Goal: Task Accomplishment & Management: Complete application form

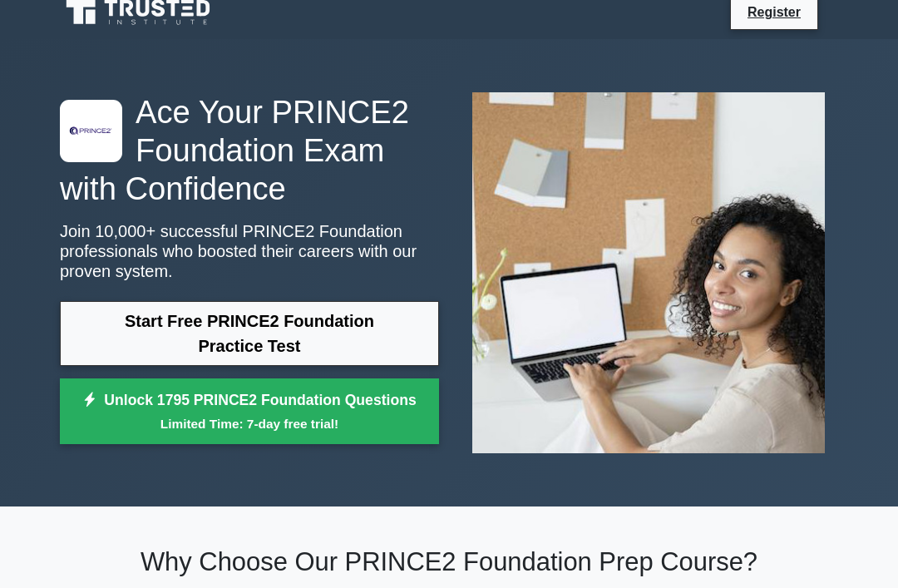
scroll to position [14, 0]
click at [127, 315] on link "Start Free PRINCE2 Foundation Practice Test" at bounding box center [249, 333] width 379 height 65
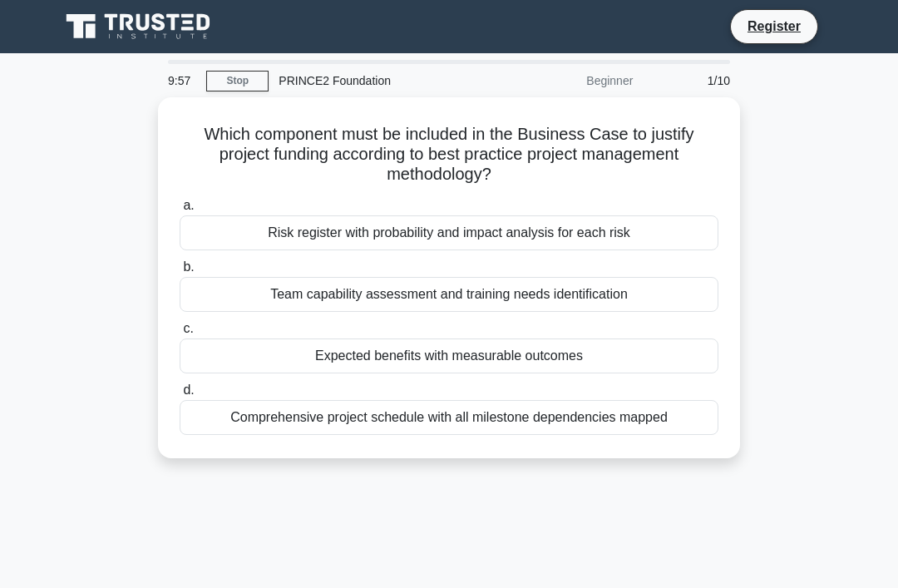
click at [781, 37] on link "Register" at bounding box center [773, 26] width 73 height 21
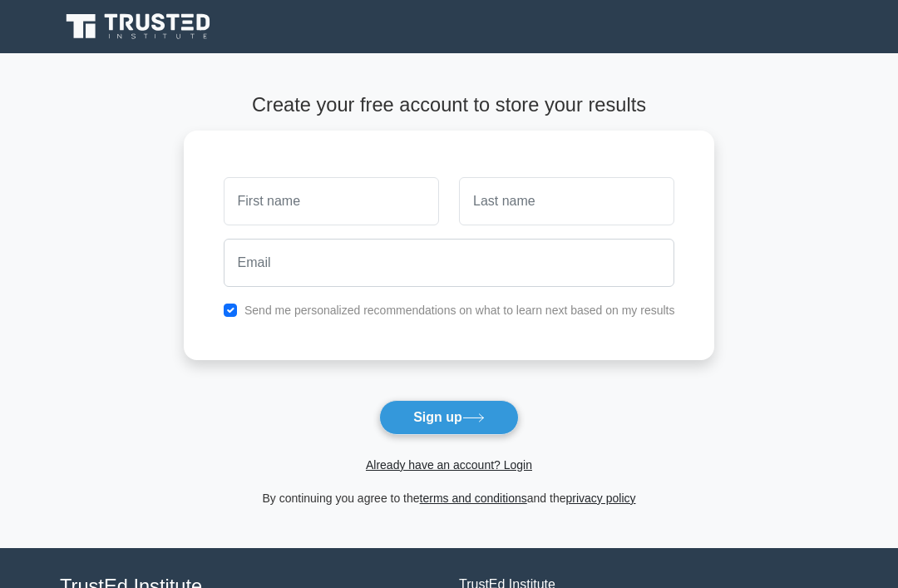
click at [244, 204] on input "text" at bounding box center [331, 201] width 215 height 48
type input "Shreeya"
click at [585, 201] on input "text" at bounding box center [566, 201] width 215 height 48
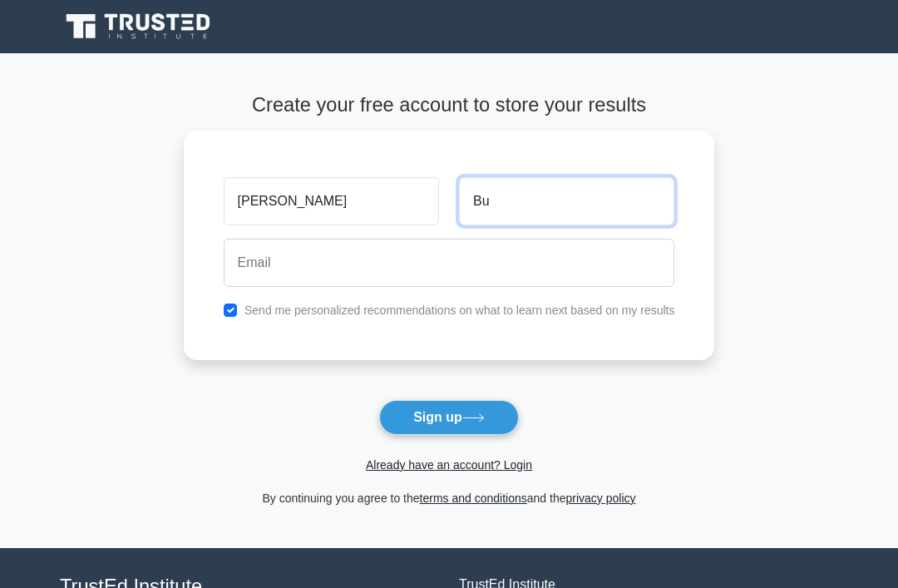
type input "B"
type input "Trishtee"
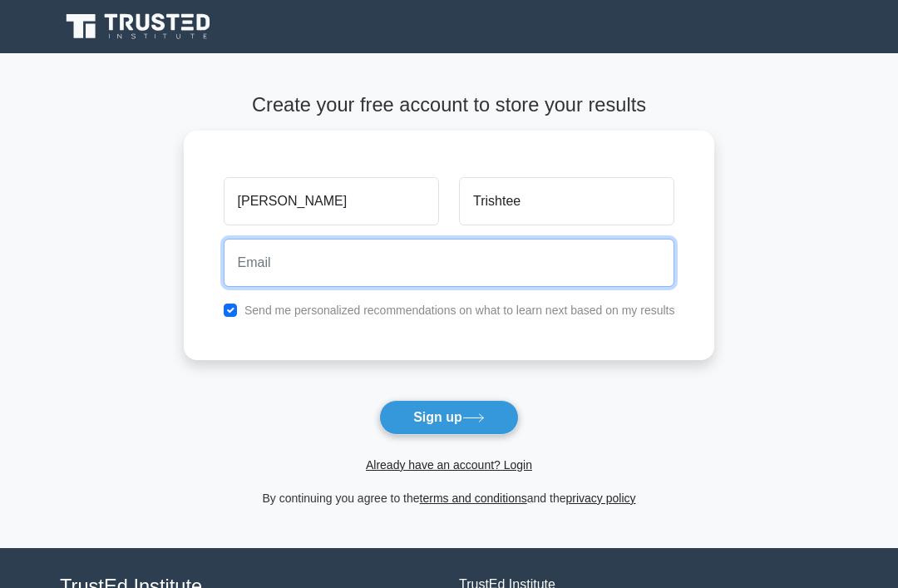
click at [533, 269] on input "email" at bounding box center [449, 263] width 451 height 48
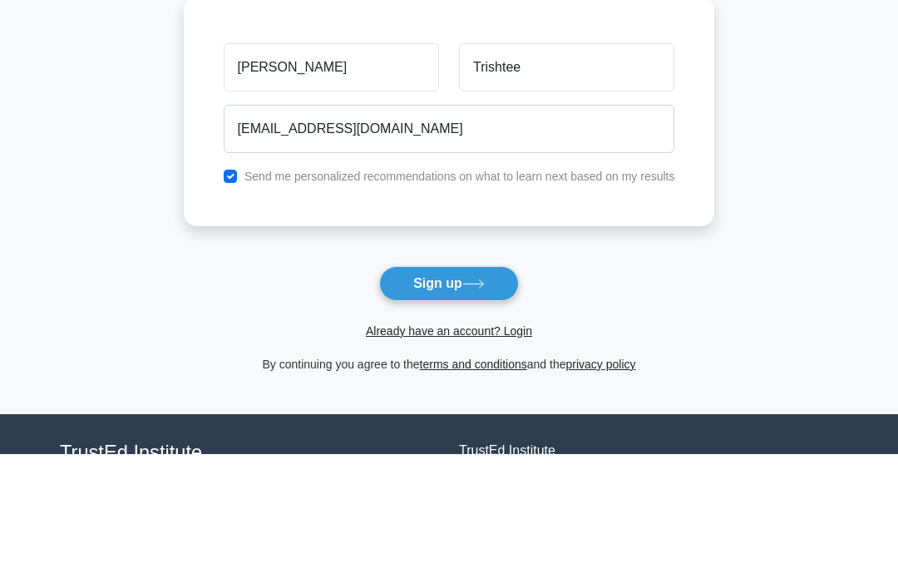
scroll to position [134, 0]
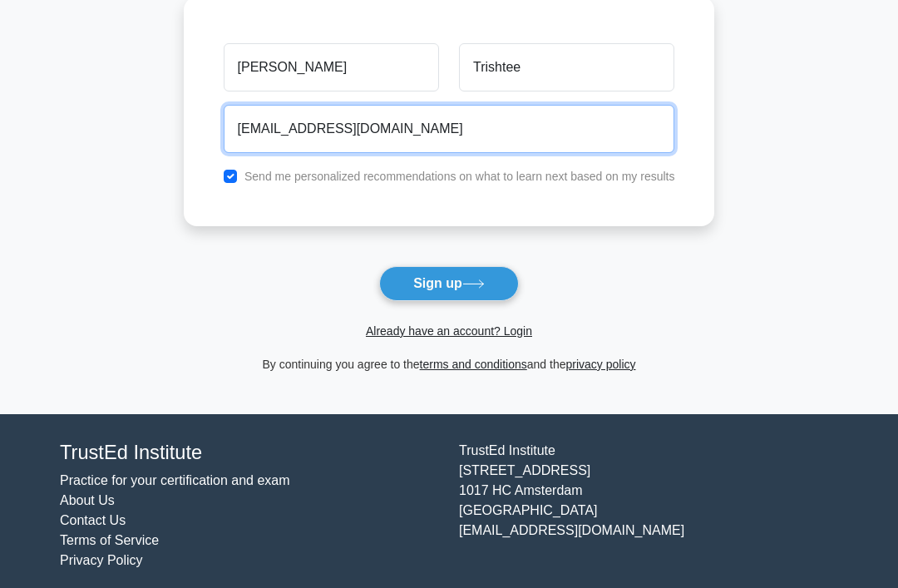
type input "bundhunshreeya7@gmail.com"
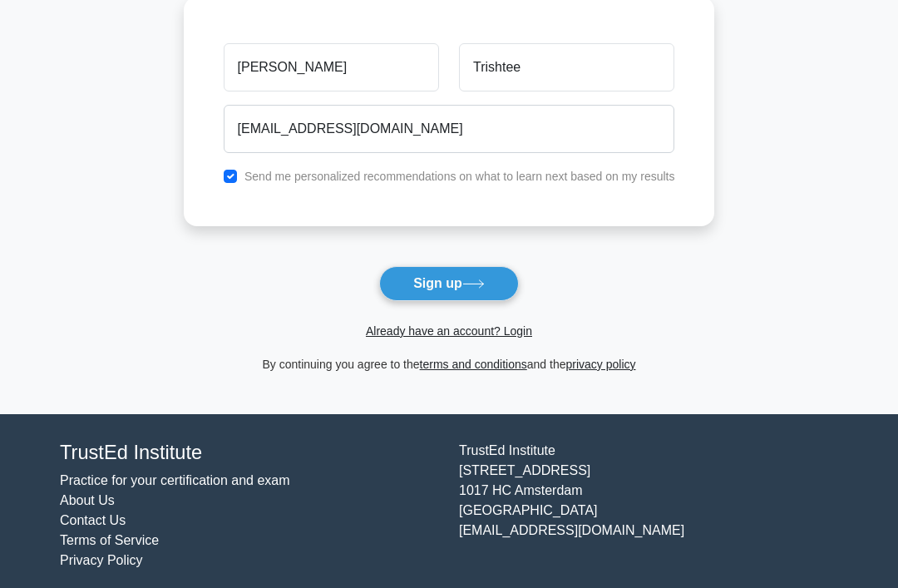
click at [489, 273] on button "Sign up" at bounding box center [449, 283] width 140 height 35
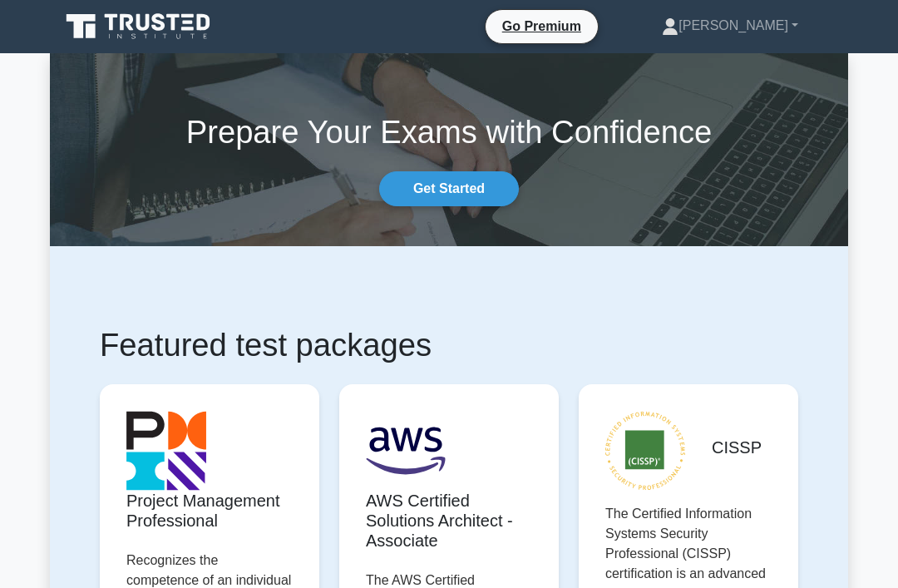
click at [793, 21] on link "Shreeya" at bounding box center [730, 25] width 216 height 33
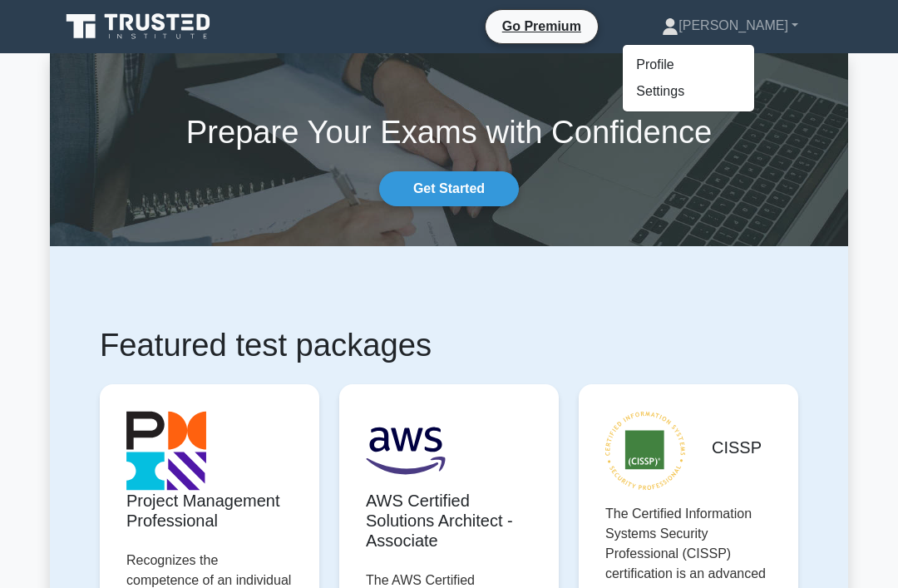
click at [754, 64] on link "Profile" at bounding box center [688, 65] width 131 height 27
